Goal: Check status: Check status

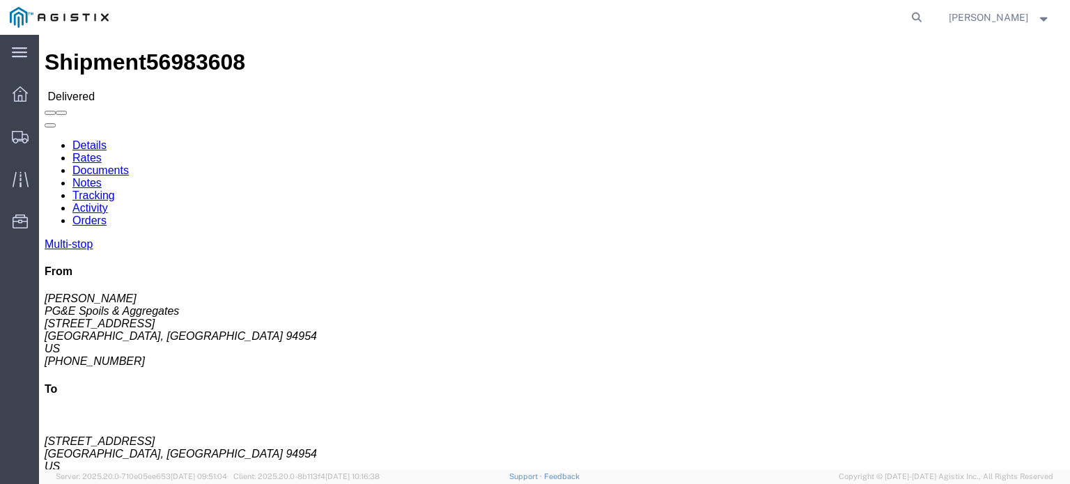
click link "Documents"
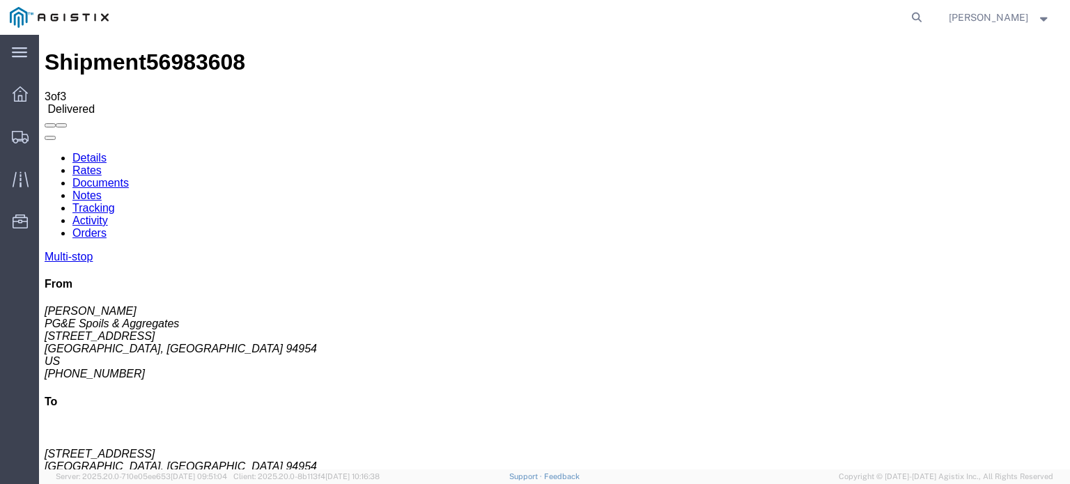
click at [45, 152] on icon at bounding box center [45, 152] width 0 height 0
click at [115, 202] on link "Tracking" at bounding box center [93, 208] width 42 height 12
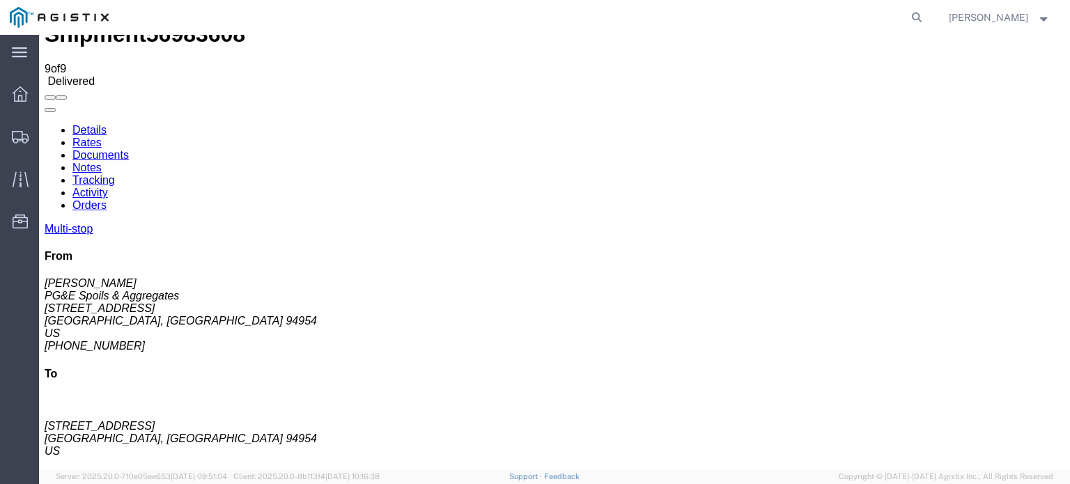
scroll to position [51, 0]
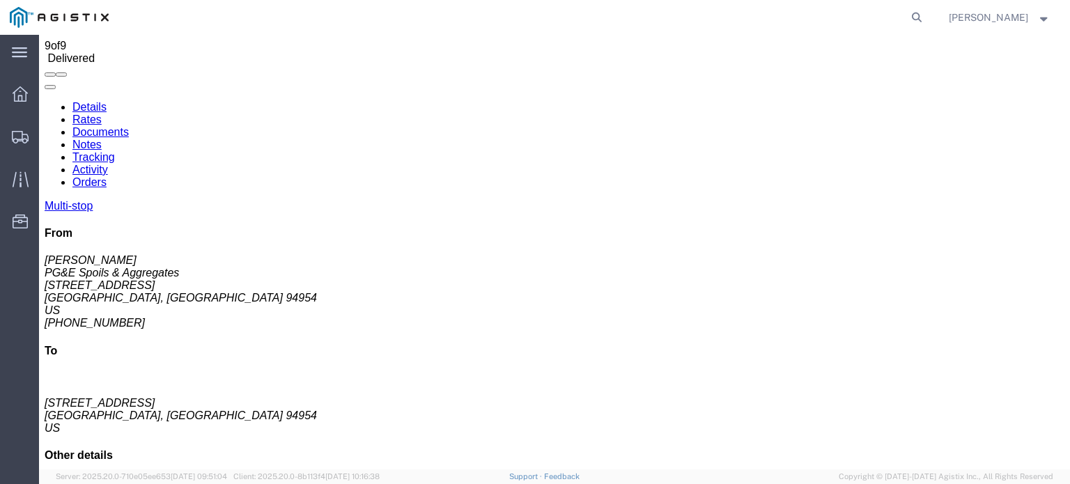
click at [102, 139] on link "Notes" at bounding box center [86, 145] width 29 height 12
